Goal: Find specific page/section: Find specific page/section

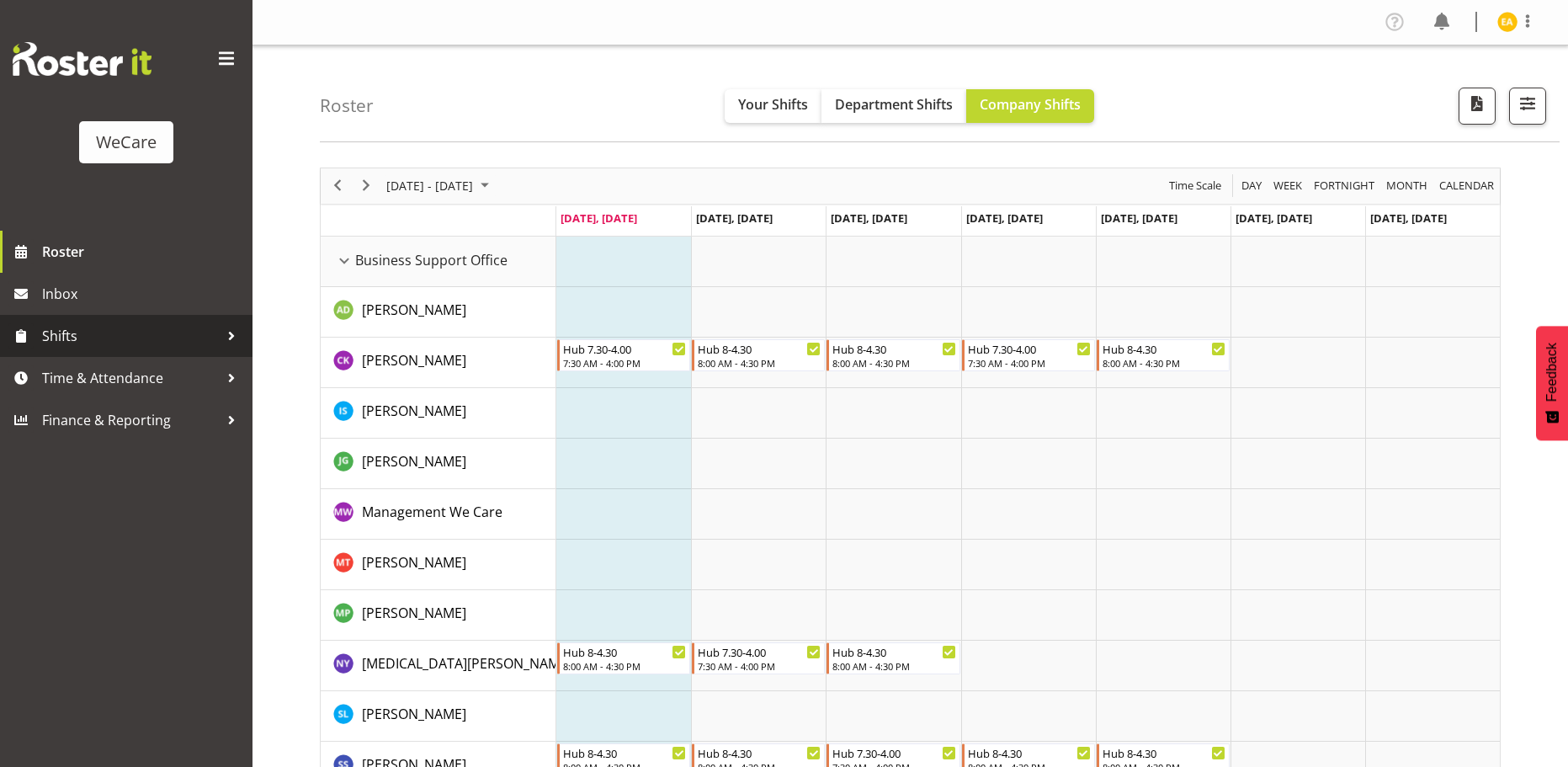
click at [212, 341] on span "Shifts" at bounding box center [130, 336] width 177 height 25
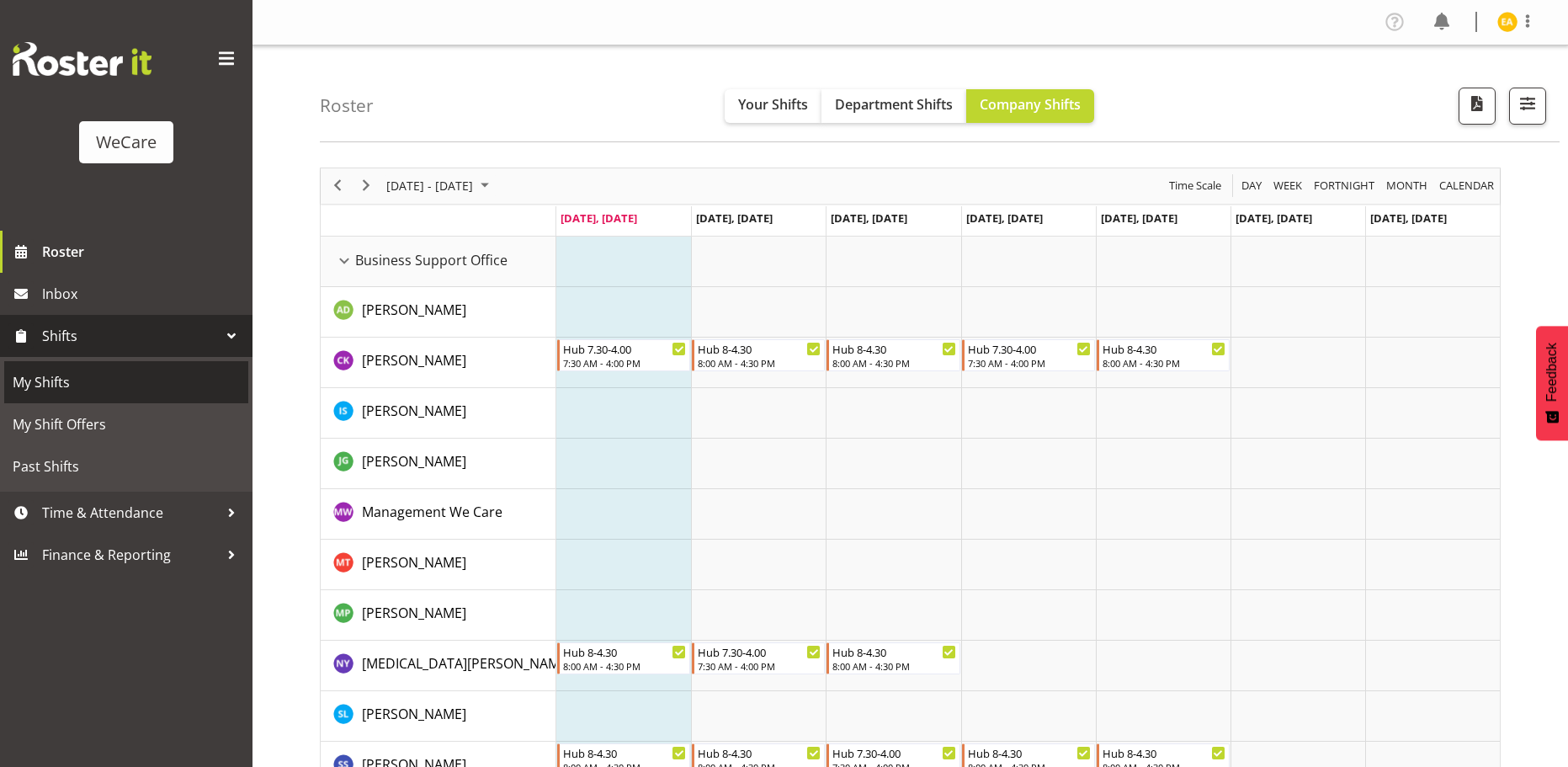
click at [31, 388] on span "My Shifts" at bounding box center [126, 383] width 227 height 25
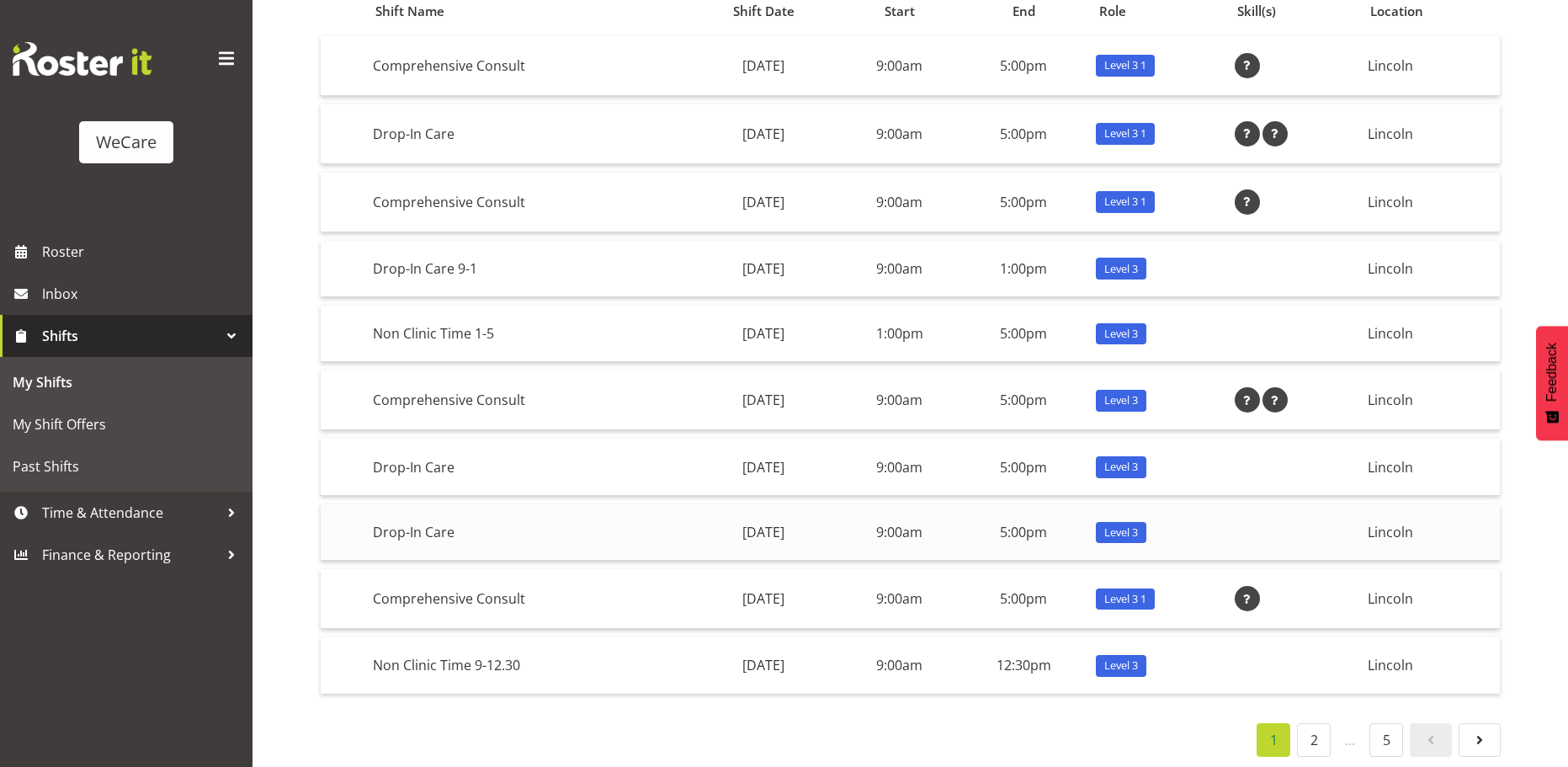
scroll to position [199, 0]
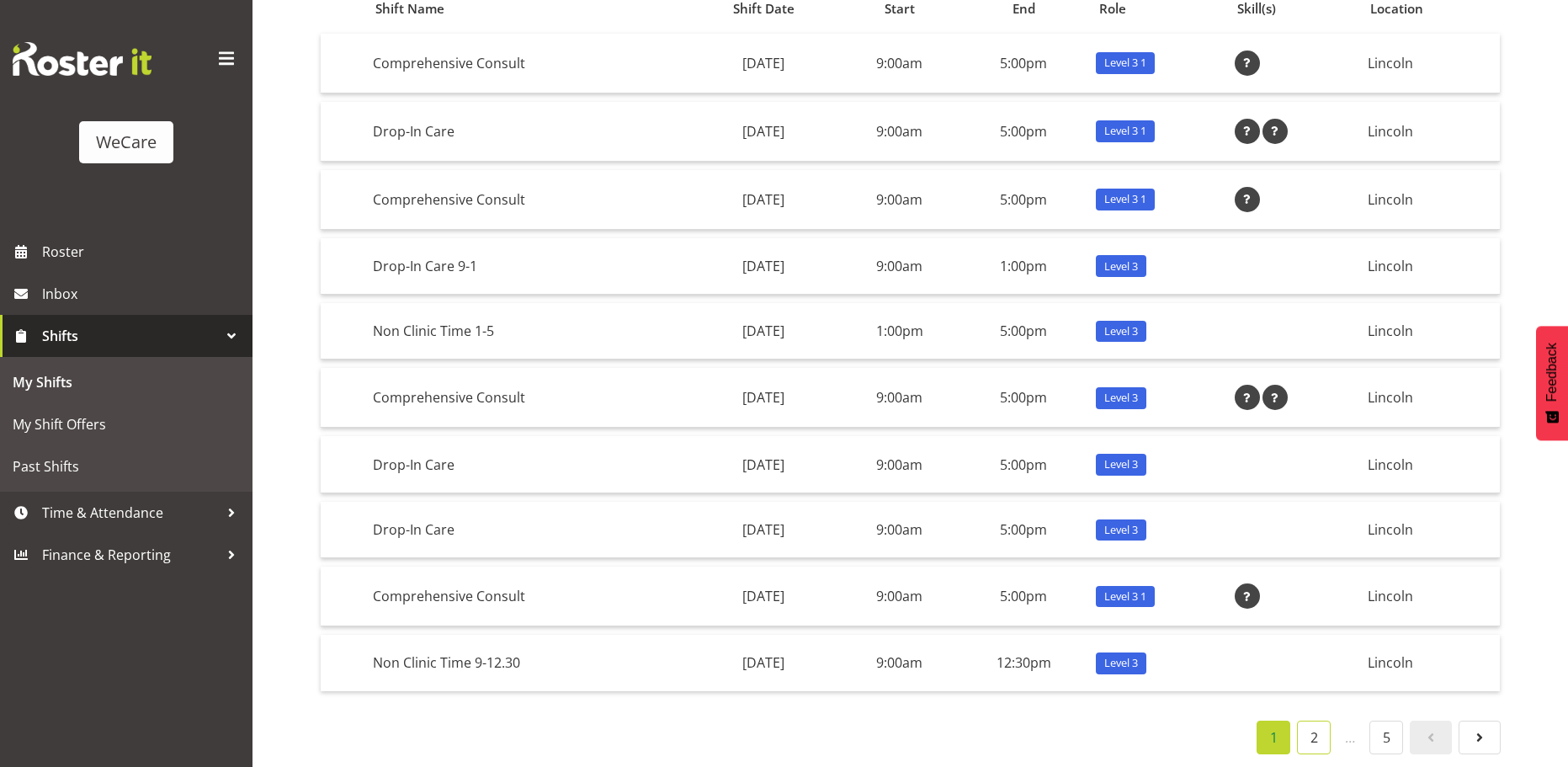
click at [1308, 730] on link "2" at bounding box center [1313, 737] width 34 height 34
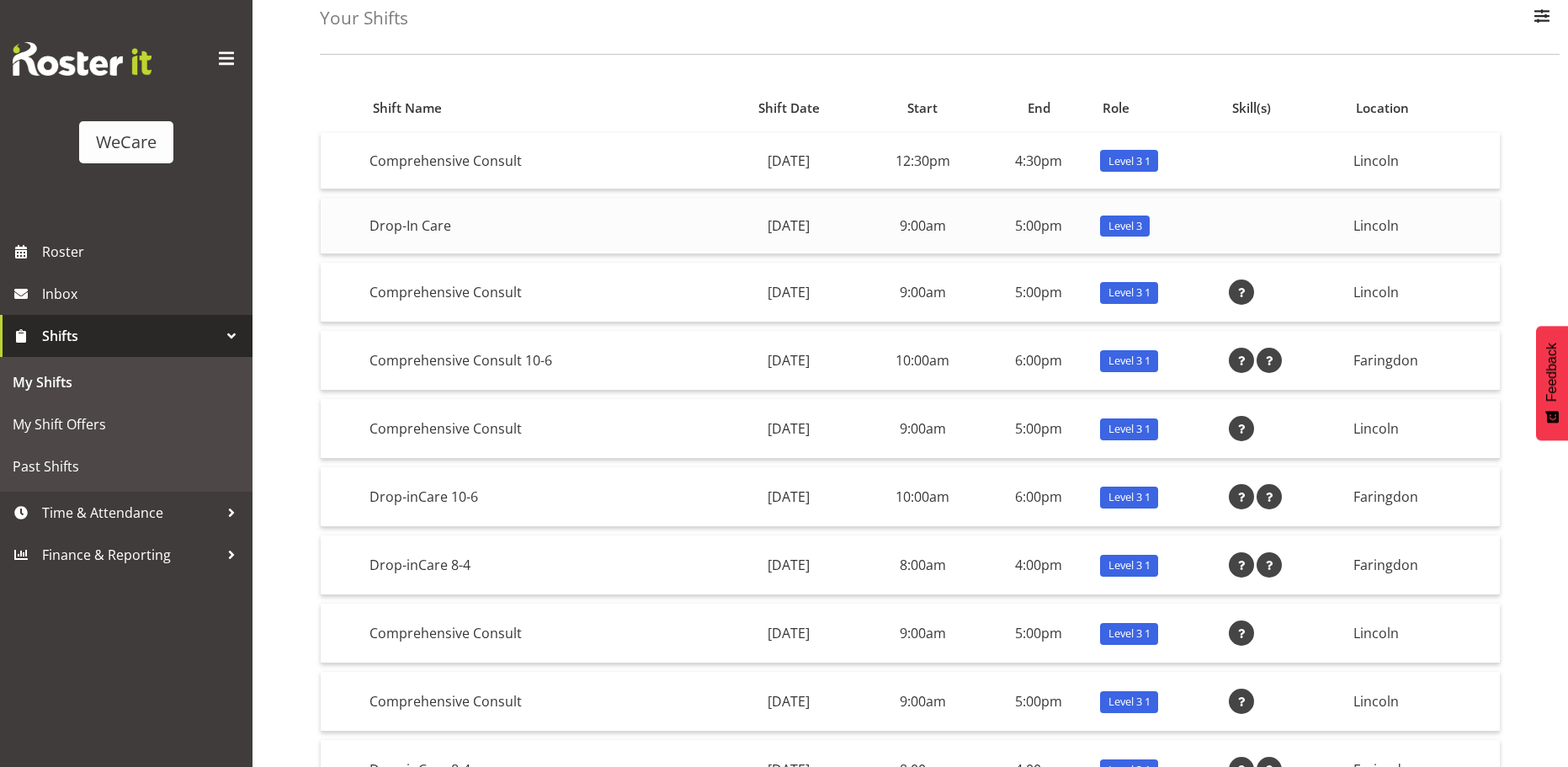
scroll to position [115, 0]
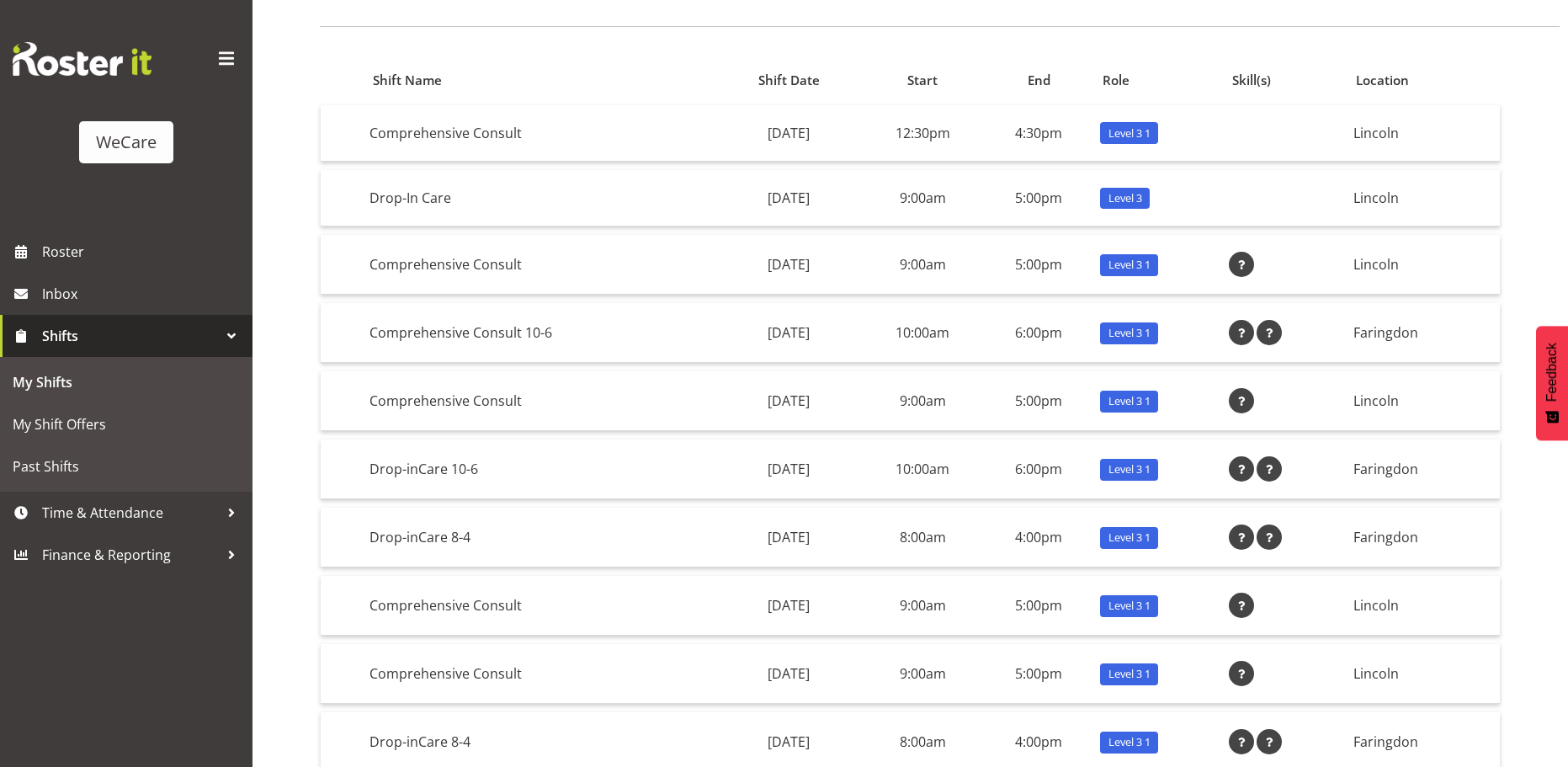
click at [1166, 41] on div "Shift Name Shift Date Start End Role Skill(s) Location Comprehensive Consult Th…" at bounding box center [944, 444] width 1248 height 808
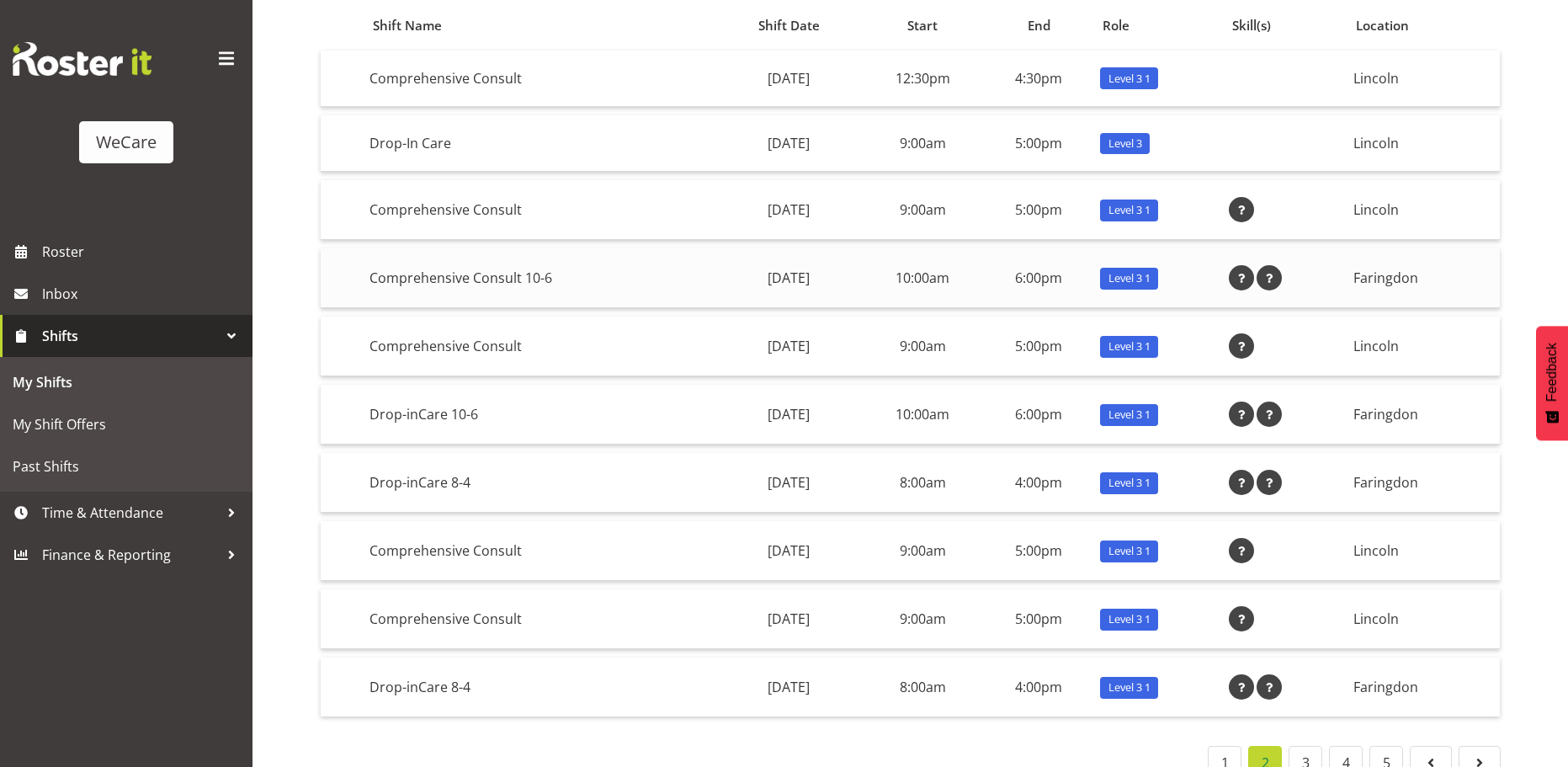
scroll to position [199, 0]
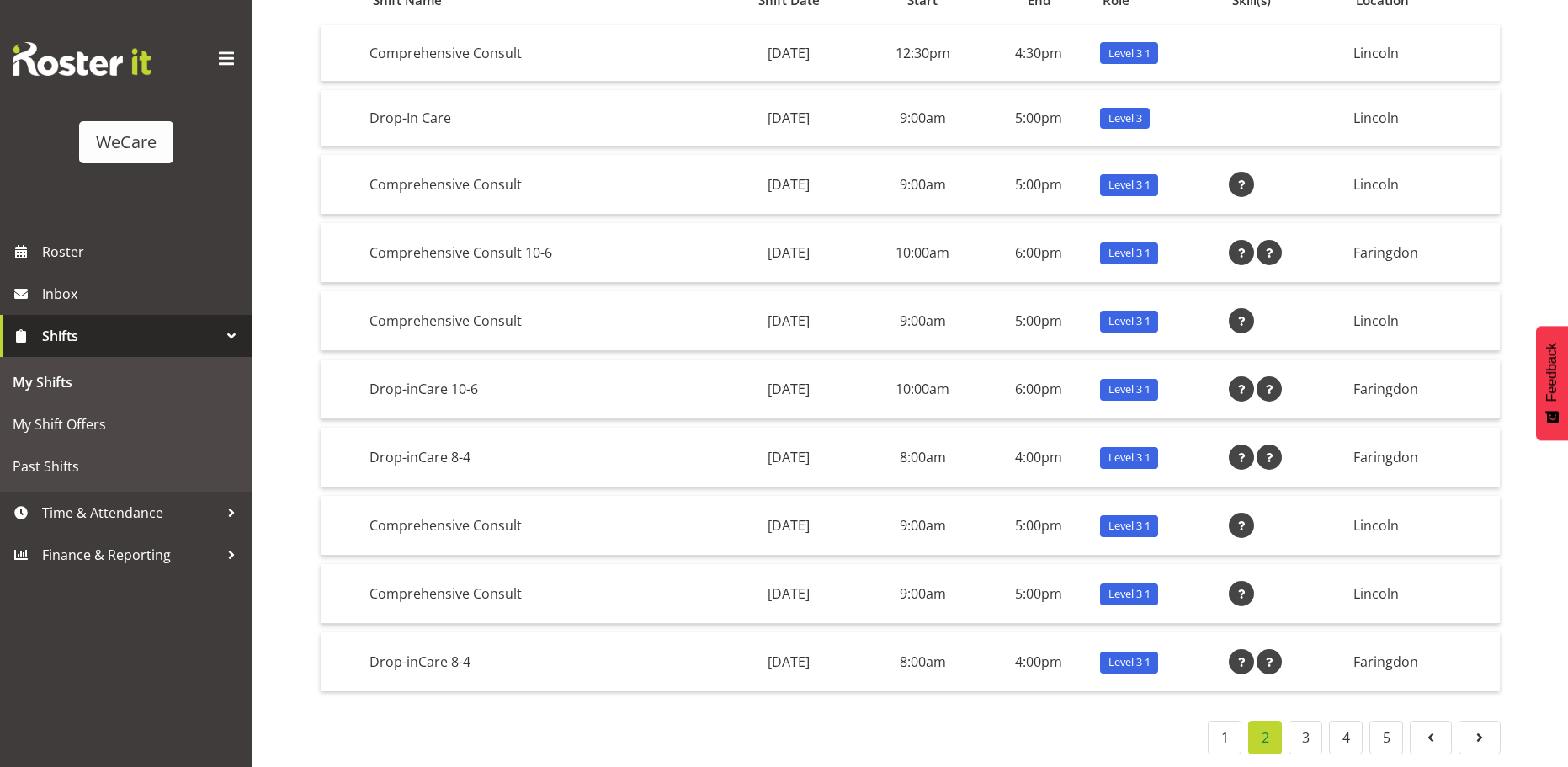
click at [1056, 712] on div "Shift Name Shift Date Start End Role Skill(s) Location Comprehensive Consult Th…" at bounding box center [910, 365] width 1181 height 780
click at [1304, 730] on link "3" at bounding box center [1306, 737] width 34 height 34
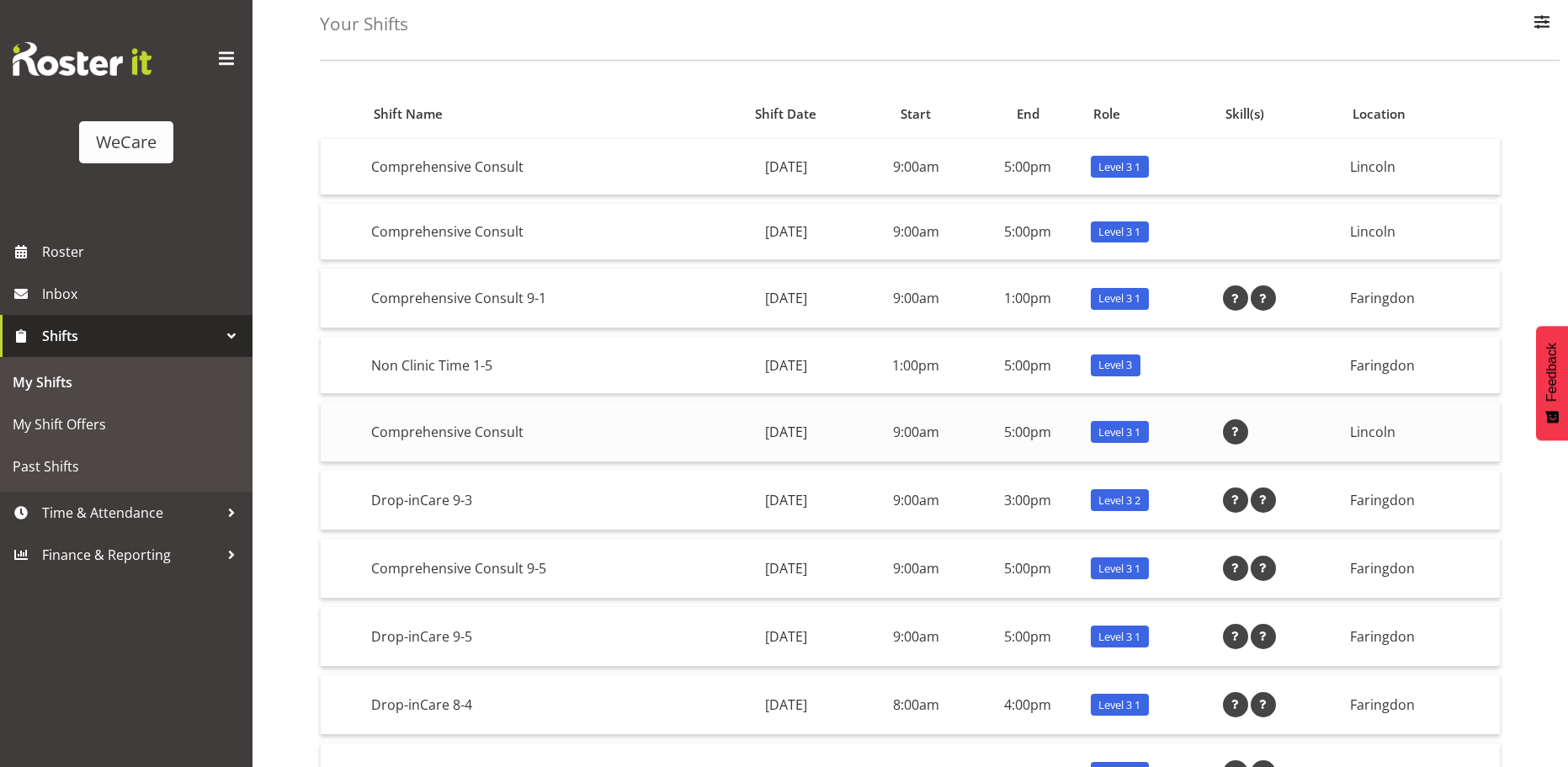
scroll to position [205, 0]
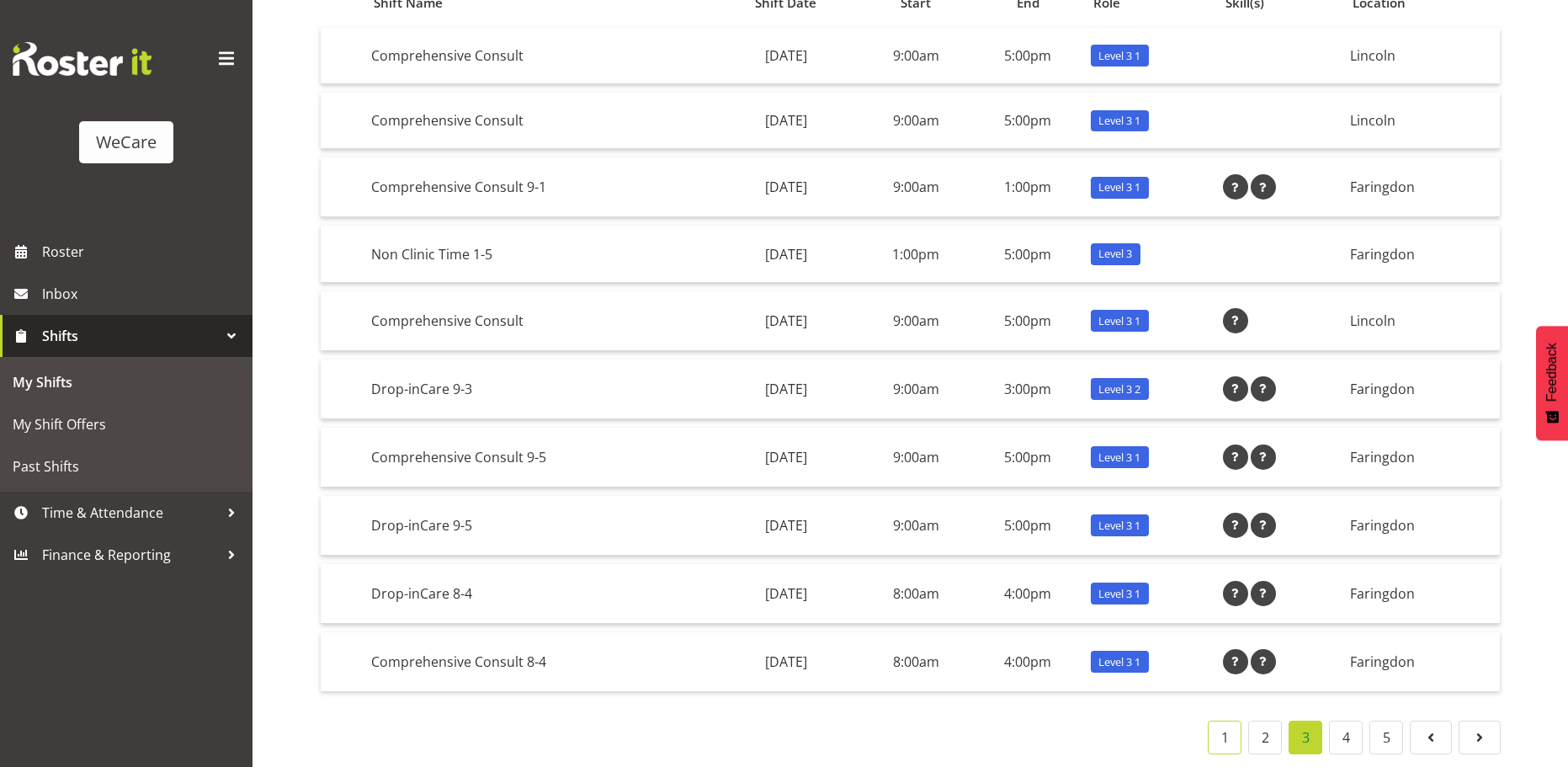
click at [1227, 722] on link "1" at bounding box center [1225, 737] width 34 height 34
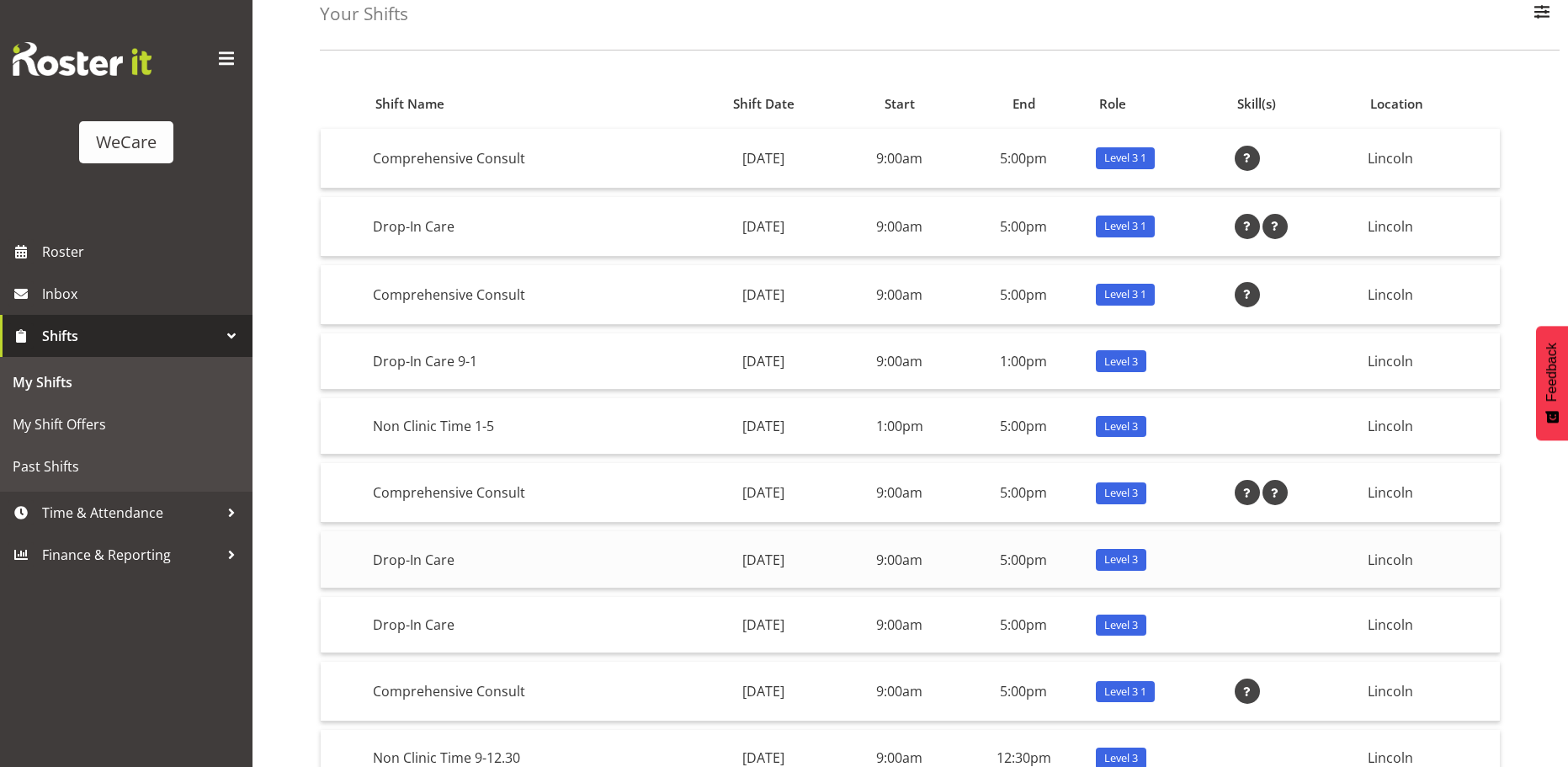
scroll to position [0, 0]
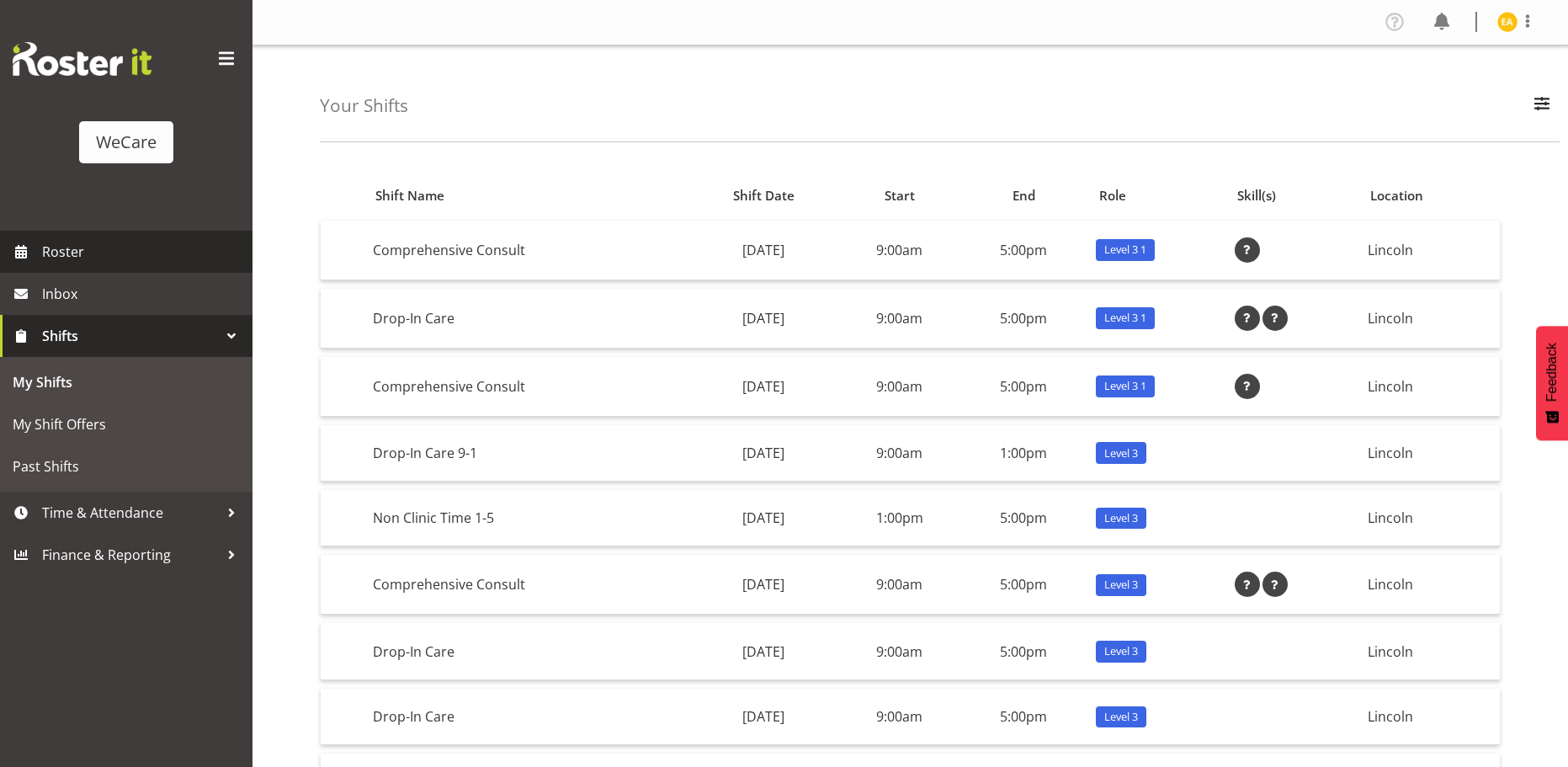
click at [90, 255] on span "Roster" at bounding box center [142, 252] width 202 height 25
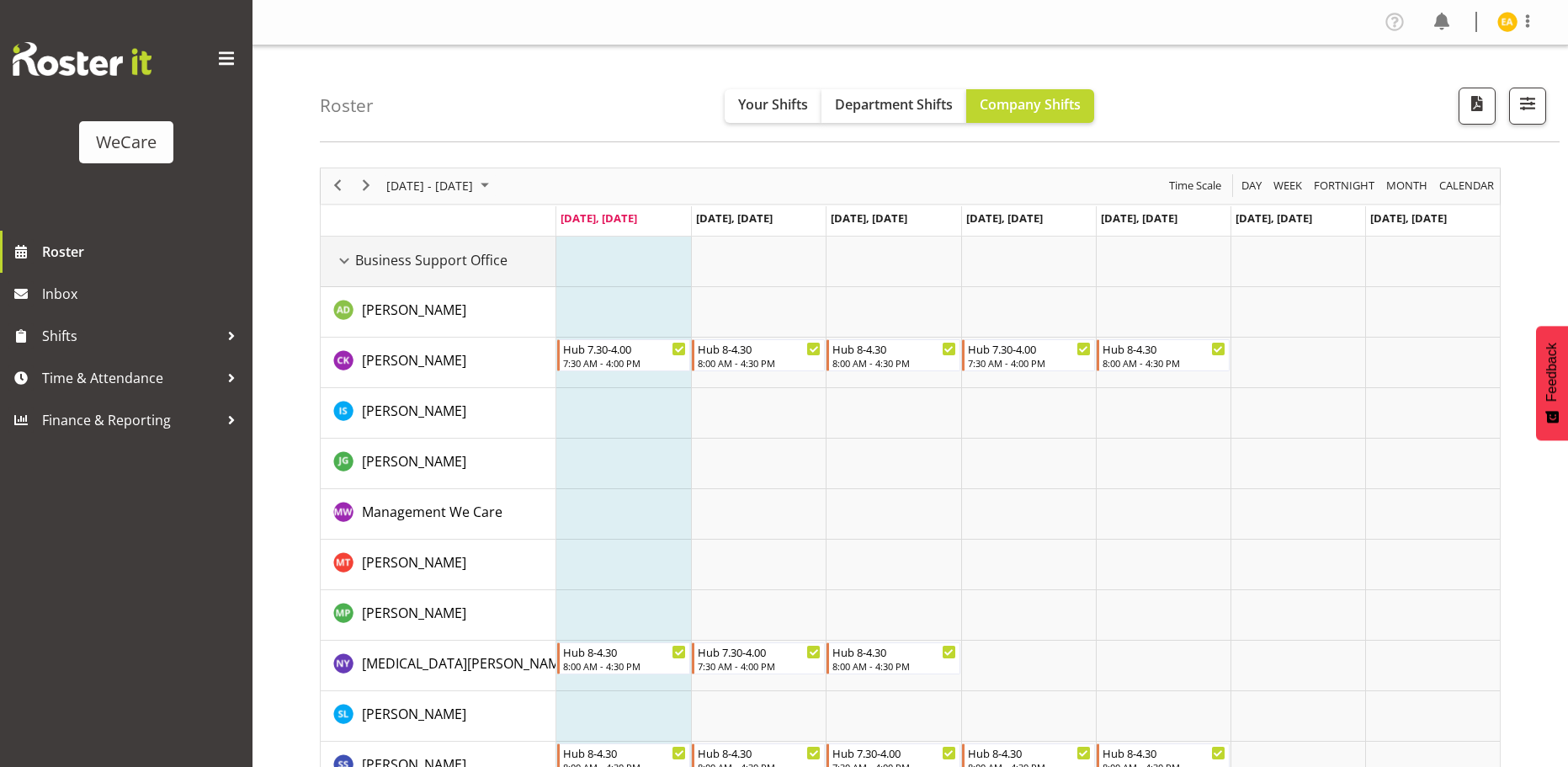
click at [349, 261] on div "Business Support Office resource" at bounding box center [344, 261] width 21 height 21
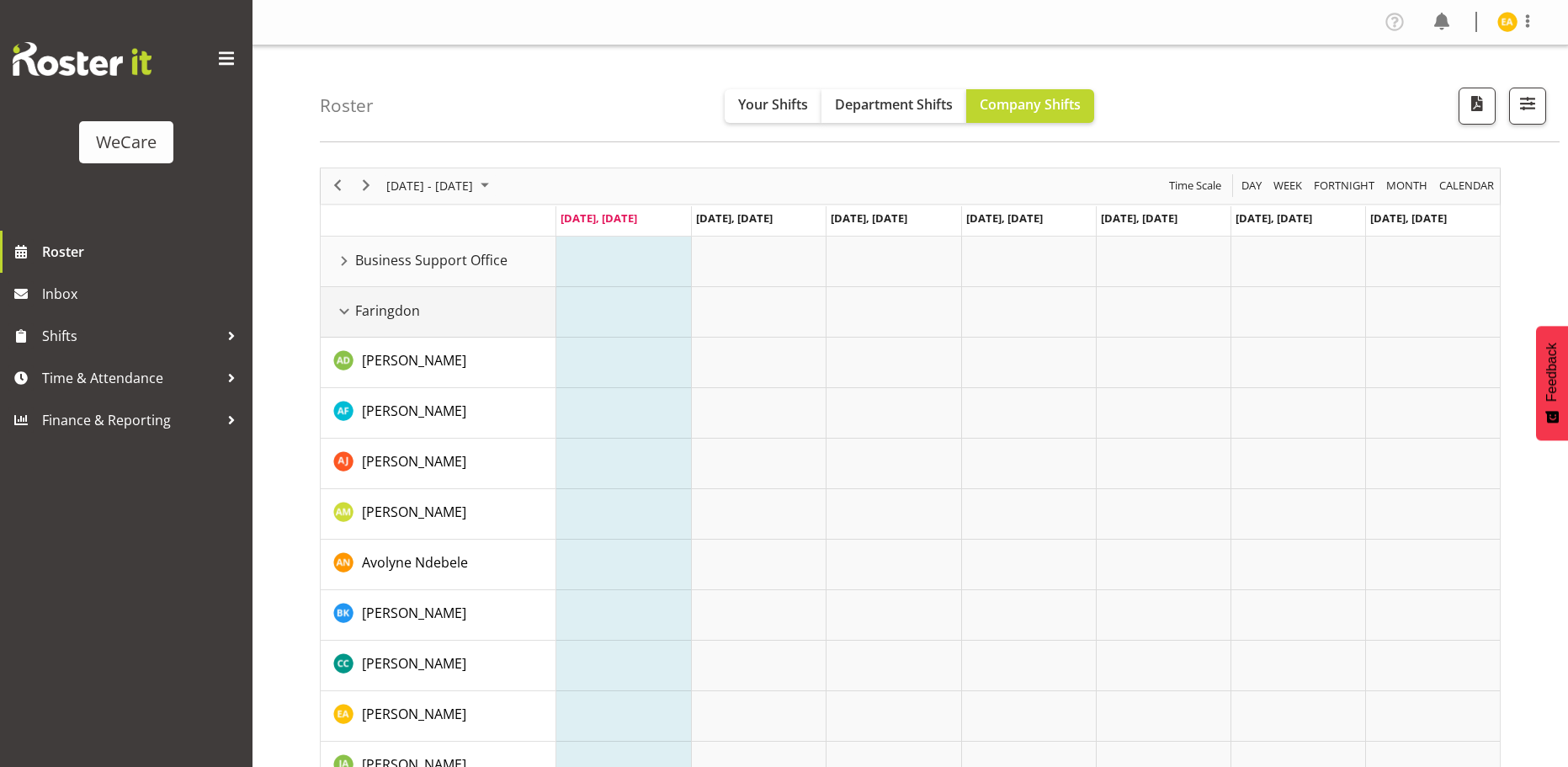
click at [351, 309] on div "Faringdon resource" at bounding box center [344, 311] width 21 height 21
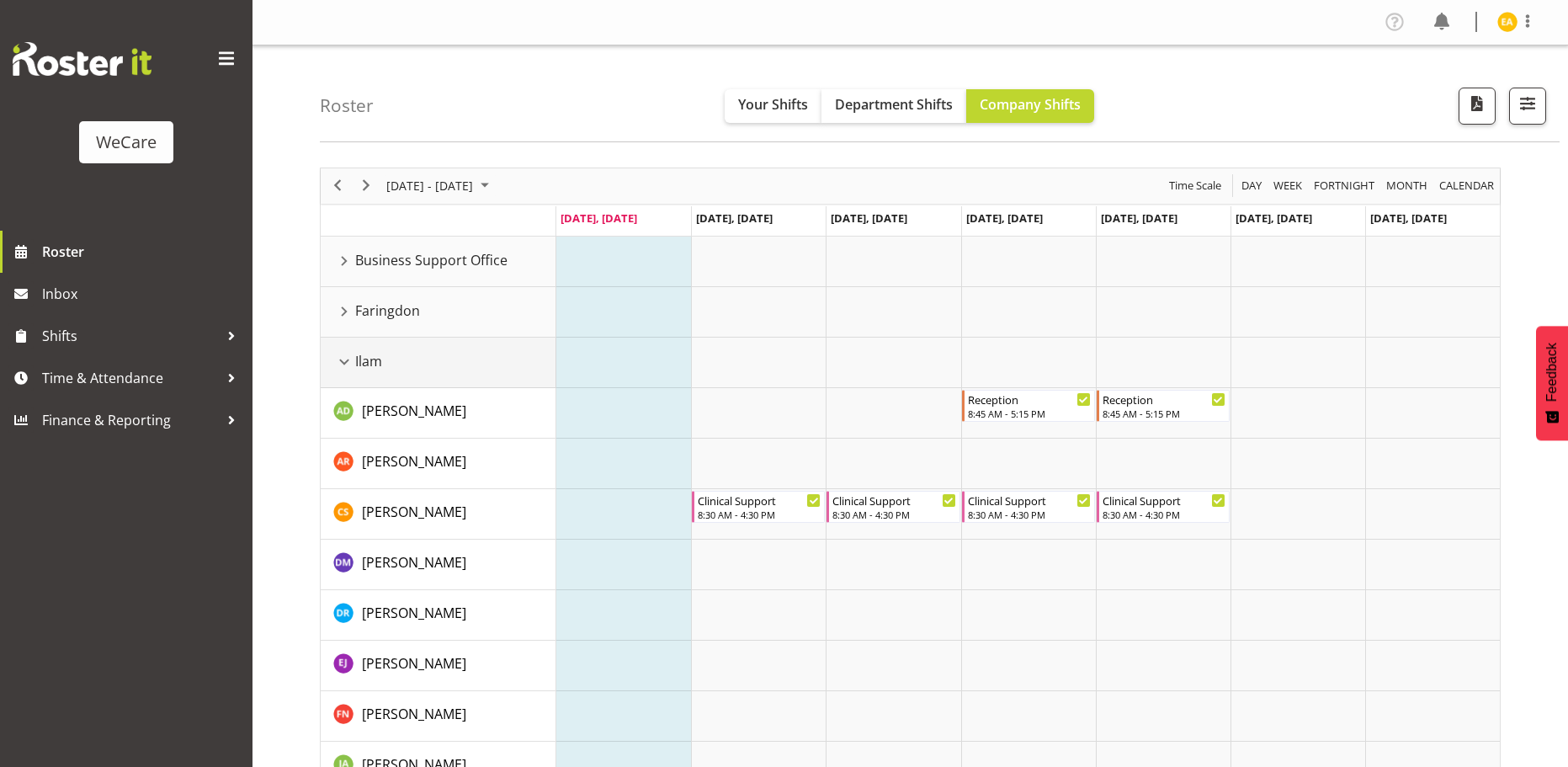
click at [351, 359] on div "Ilam resource" at bounding box center [344, 362] width 21 height 21
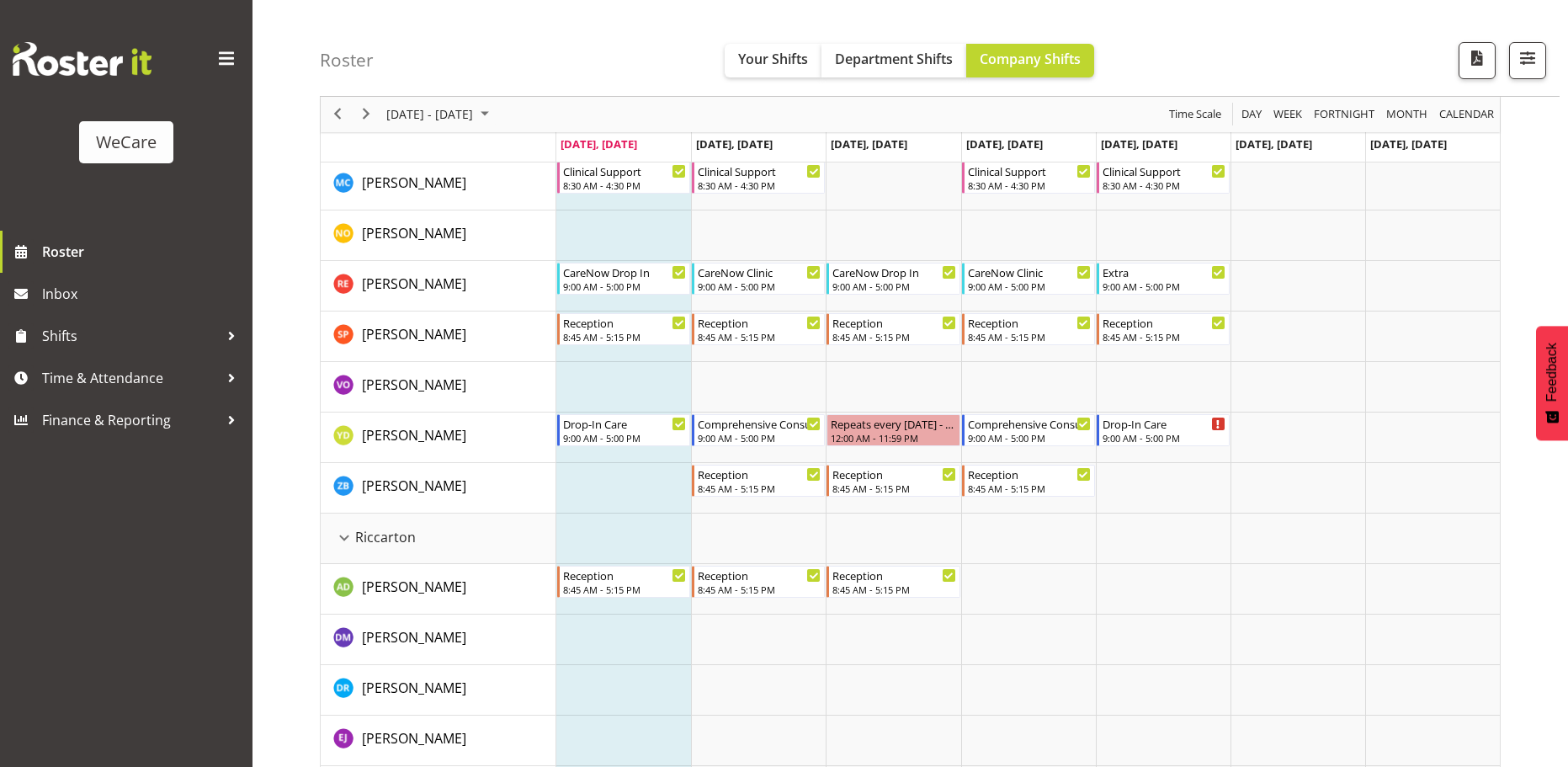
scroll to position [589, 0]
